Goal: Check status: Check status

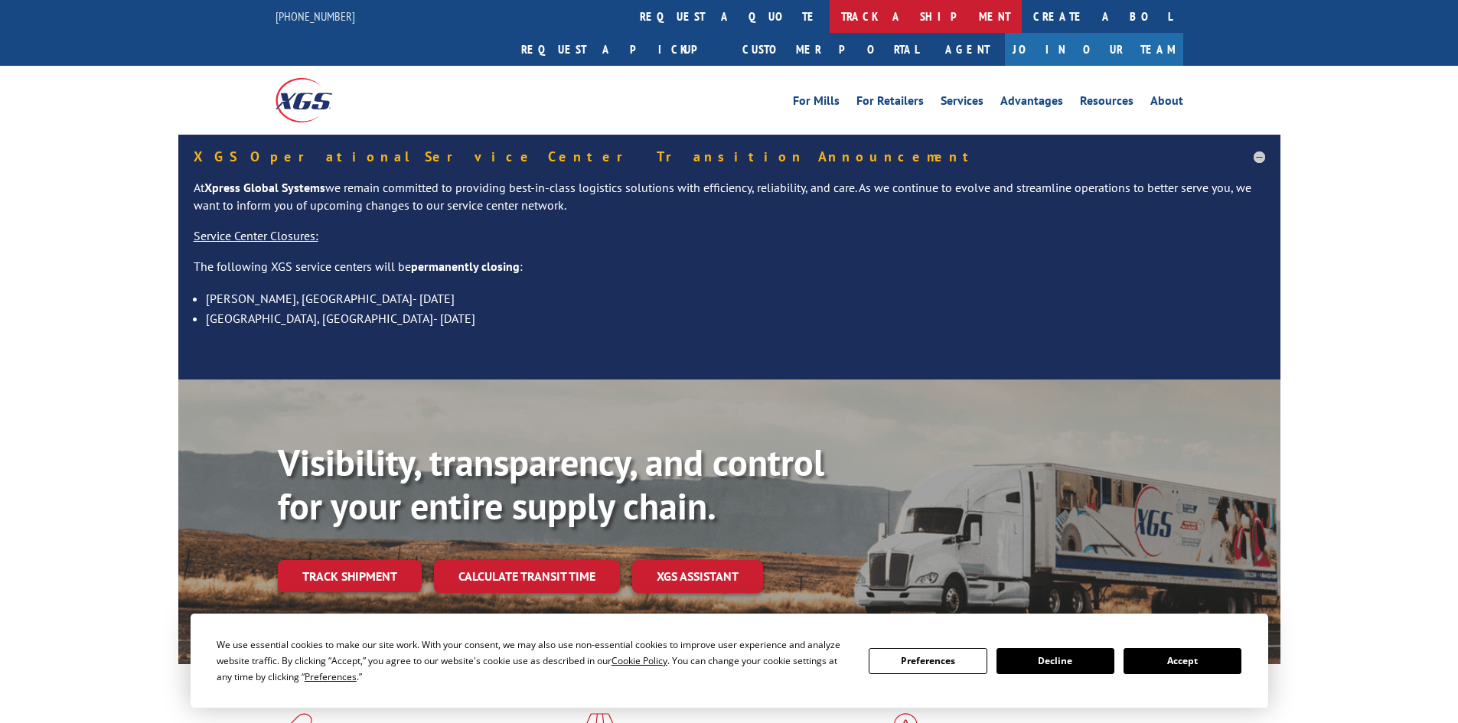
click at [829, 25] on link "track a shipment" at bounding box center [925, 16] width 192 height 33
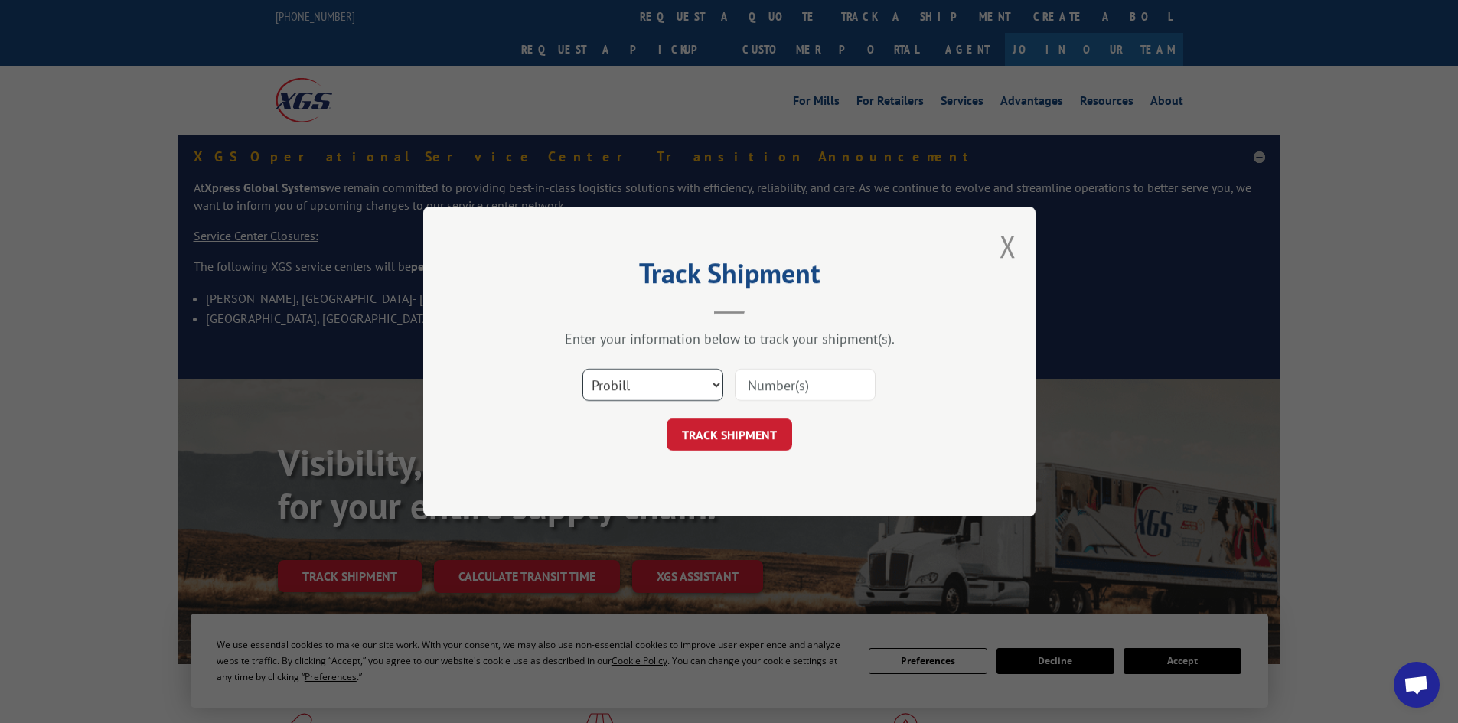
click at [667, 387] on select "Select category... Probill BOL PO" at bounding box center [652, 385] width 141 height 32
click at [582, 369] on select "Select category... Probill BOL PO" at bounding box center [652, 385] width 141 height 32
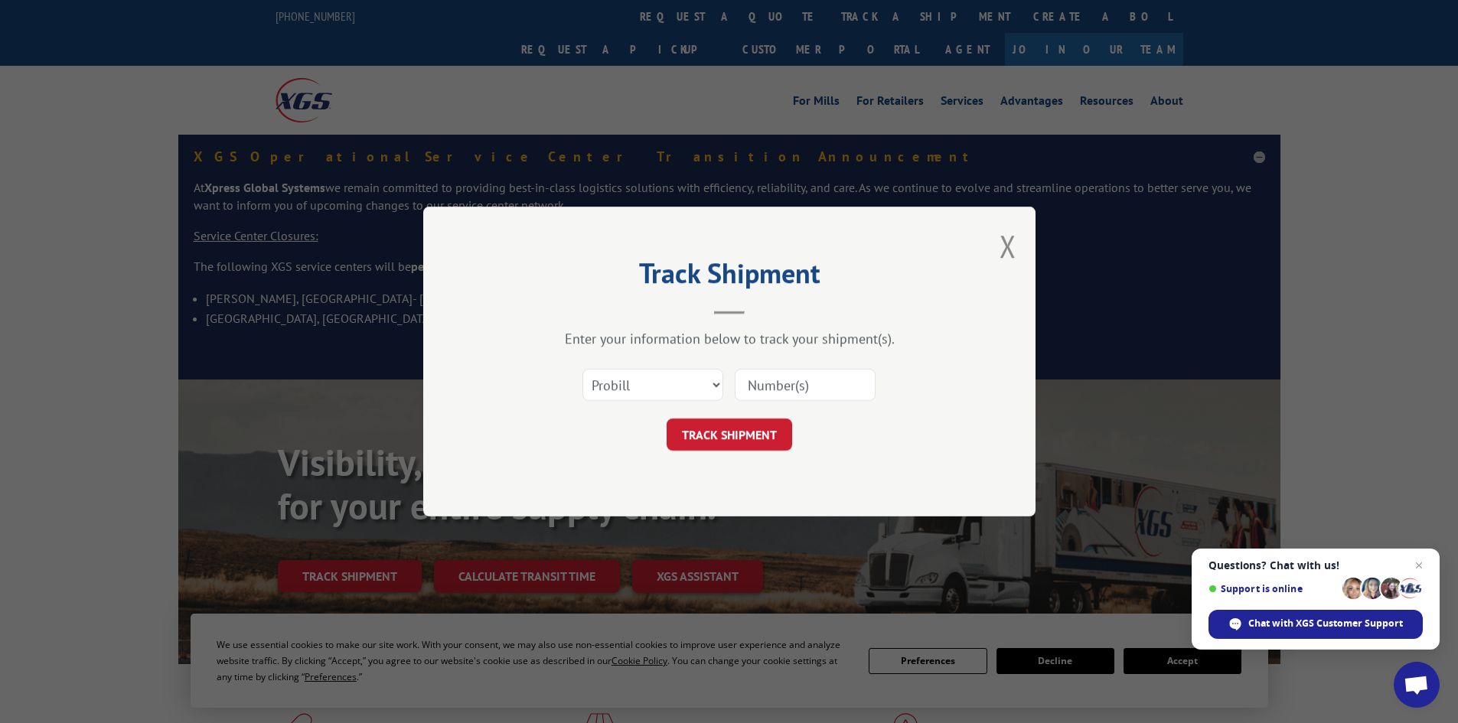
click at [764, 391] on input at bounding box center [805, 385] width 141 height 32
paste input "17464639"
type input "17464639"
click at [760, 423] on button "TRACK SHIPMENT" at bounding box center [728, 435] width 125 height 32
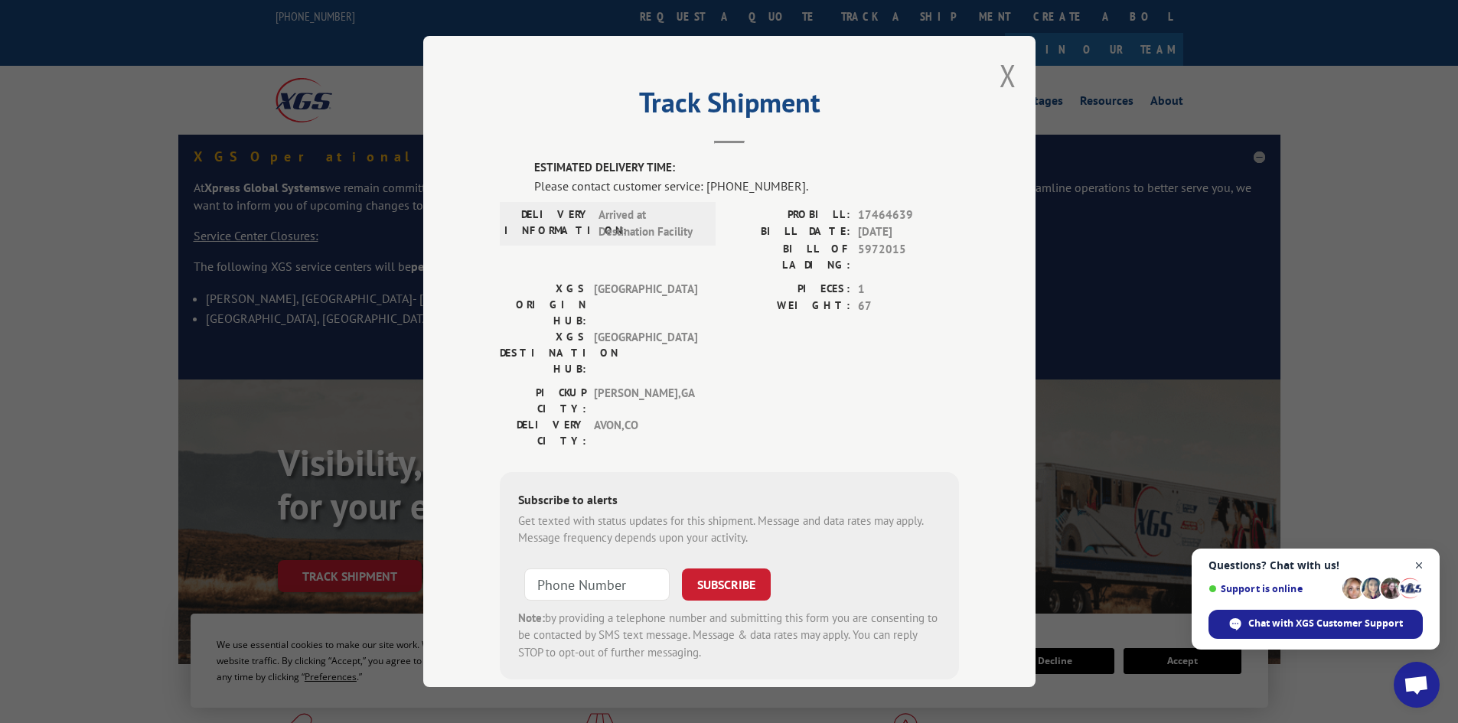
click at [1420, 573] on span "Open chat" at bounding box center [1418, 565] width 19 height 19
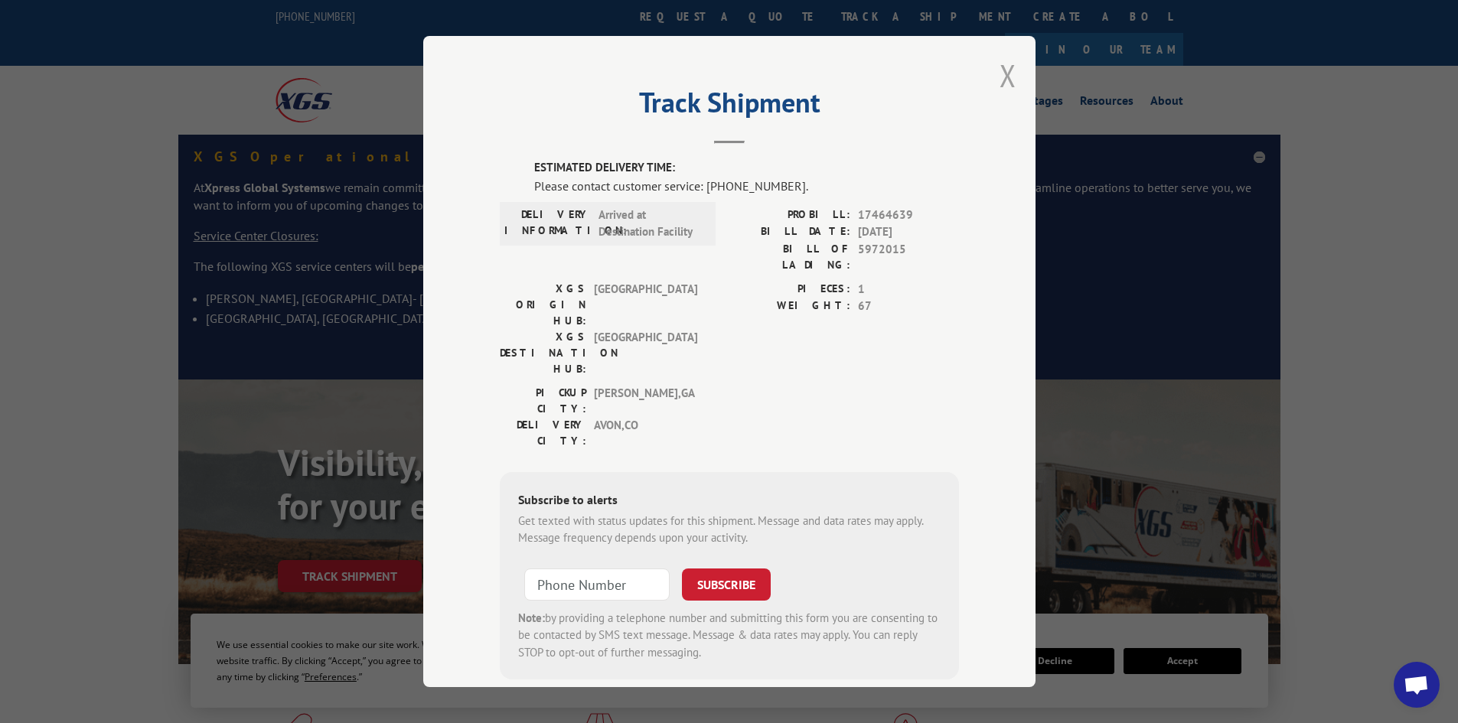
click at [999, 74] on button "Close modal" at bounding box center [1007, 75] width 17 height 41
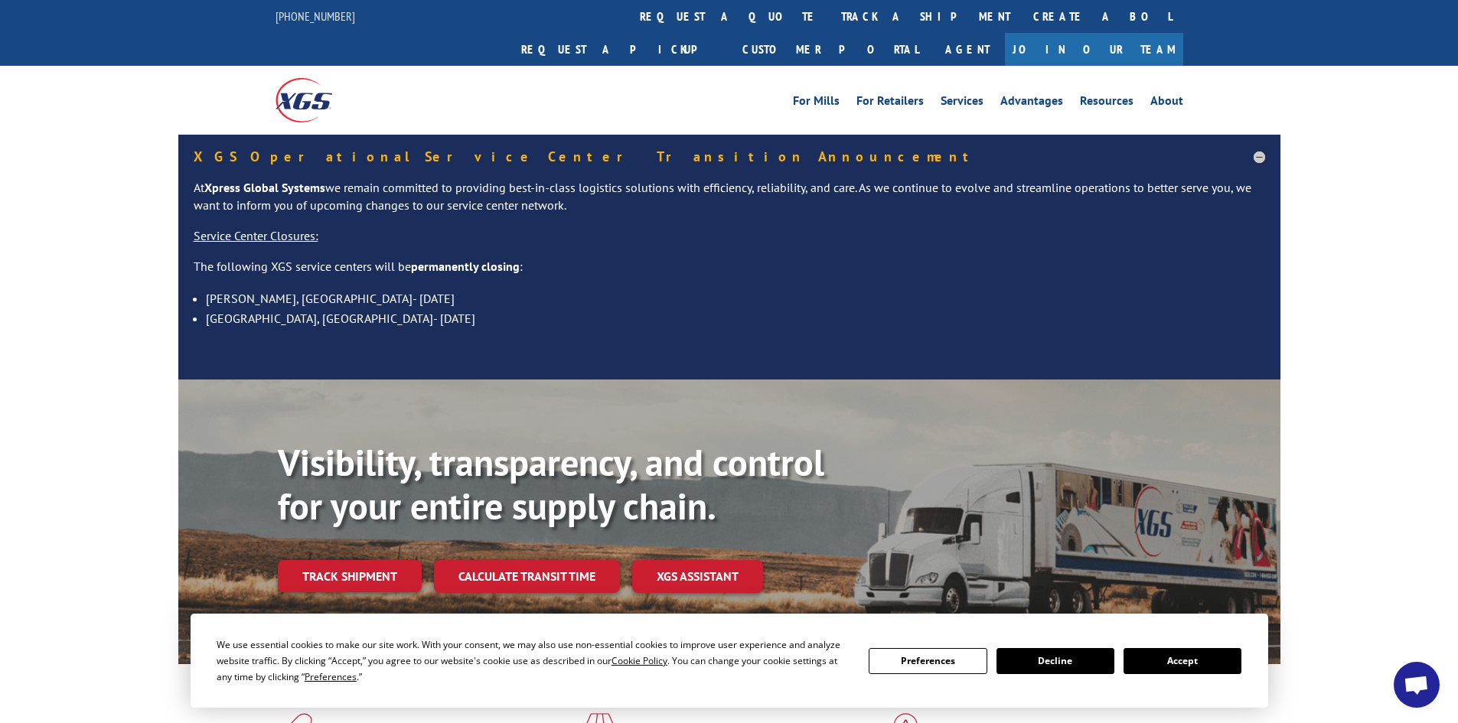
click at [1086, 666] on button "Decline" at bounding box center [1055, 661] width 118 height 26
